Goal: Task Accomplishment & Management: Manage account settings

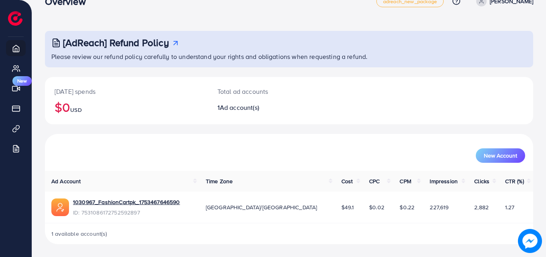
scroll to position [19, 0]
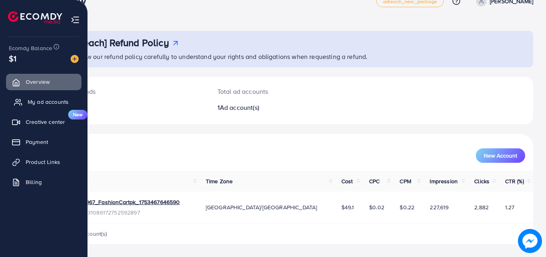
click at [45, 98] on span "My ad accounts" at bounding box center [48, 102] width 41 height 8
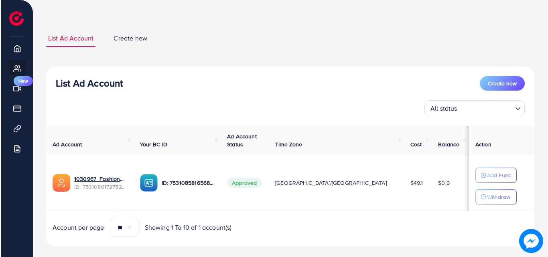
scroll to position [31, 0]
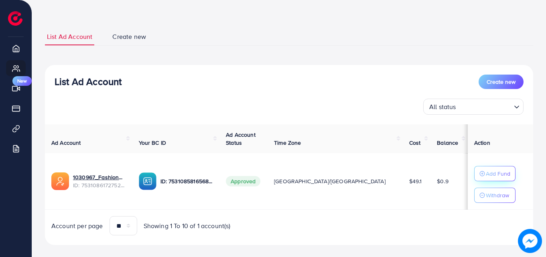
click at [486, 173] on p "Add Fund" at bounding box center [498, 174] width 24 height 10
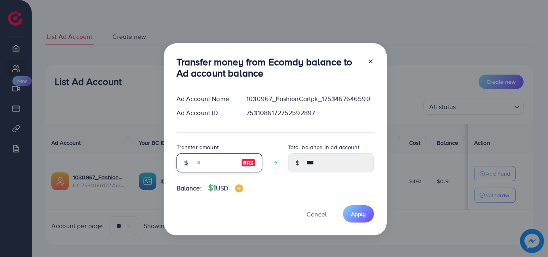
click at [214, 164] on input "number" at bounding box center [215, 162] width 40 height 19
type input "*"
type input "****"
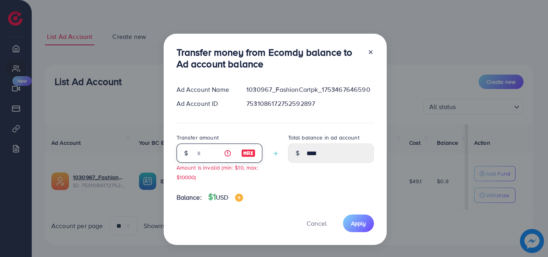
type input "*"
click at [210, 156] on input "*" at bounding box center [215, 153] width 40 height 19
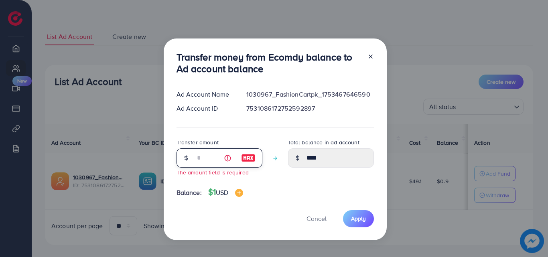
type input "****"
click at [239, 193] on img at bounding box center [239, 193] width 8 height 8
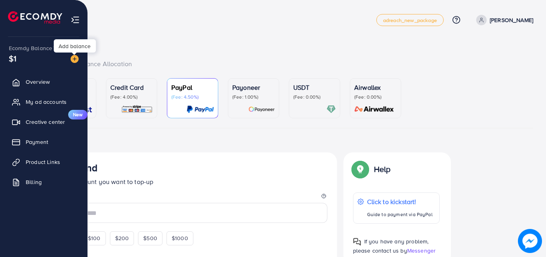
click at [71, 57] on img at bounding box center [75, 59] width 8 height 8
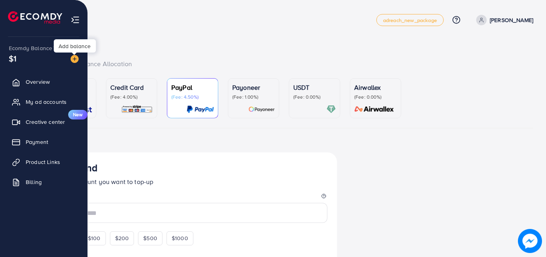
click at [75, 57] on img at bounding box center [75, 59] width 8 height 8
click at [73, 59] on img at bounding box center [75, 59] width 8 height 8
click at [34, 97] on link "My ad accounts" at bounding box center [43, 102] width 75 height 16
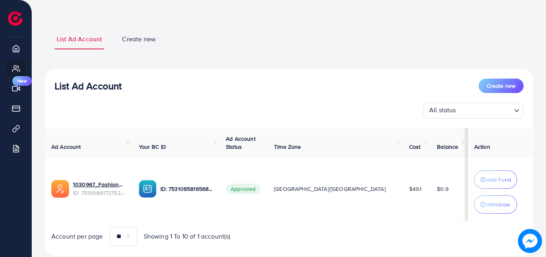
scroll to position [33, 0]
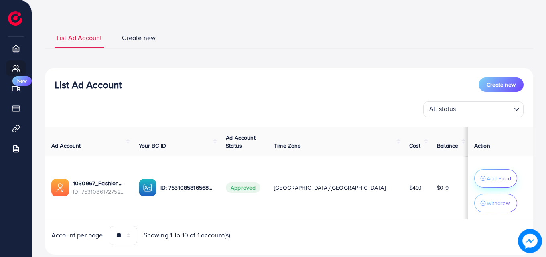
click at [480, 184] on button "Add Fund" at bounding box center [495, 178] width 43 height 18
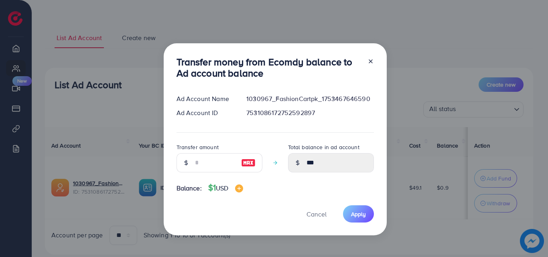
click at [369, 62] on line at bounding box center [370, 61] width 3 height 3
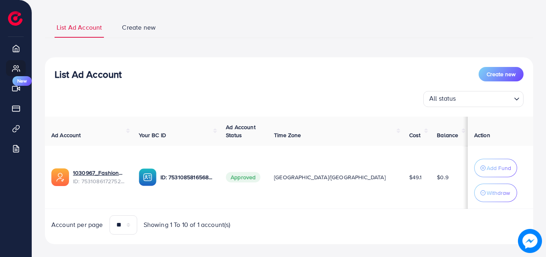
scroll to position [53, 0]
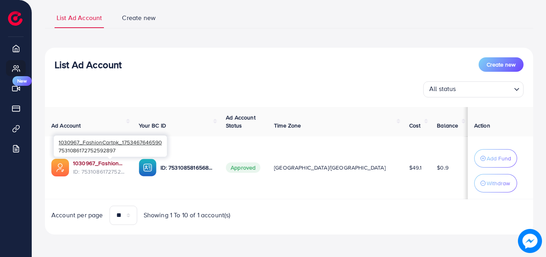
click at [105, 163] on link "1030967_FashionCartpk_1753467646590" at bounding box center [99, 163] width 53 height 8
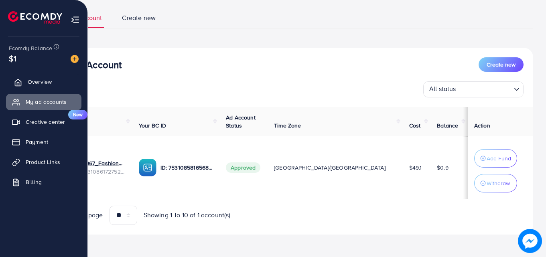
click at [20, 83] on icon at bounding box center [18, 83] width 8 height 8
